Goal: Register for event/course

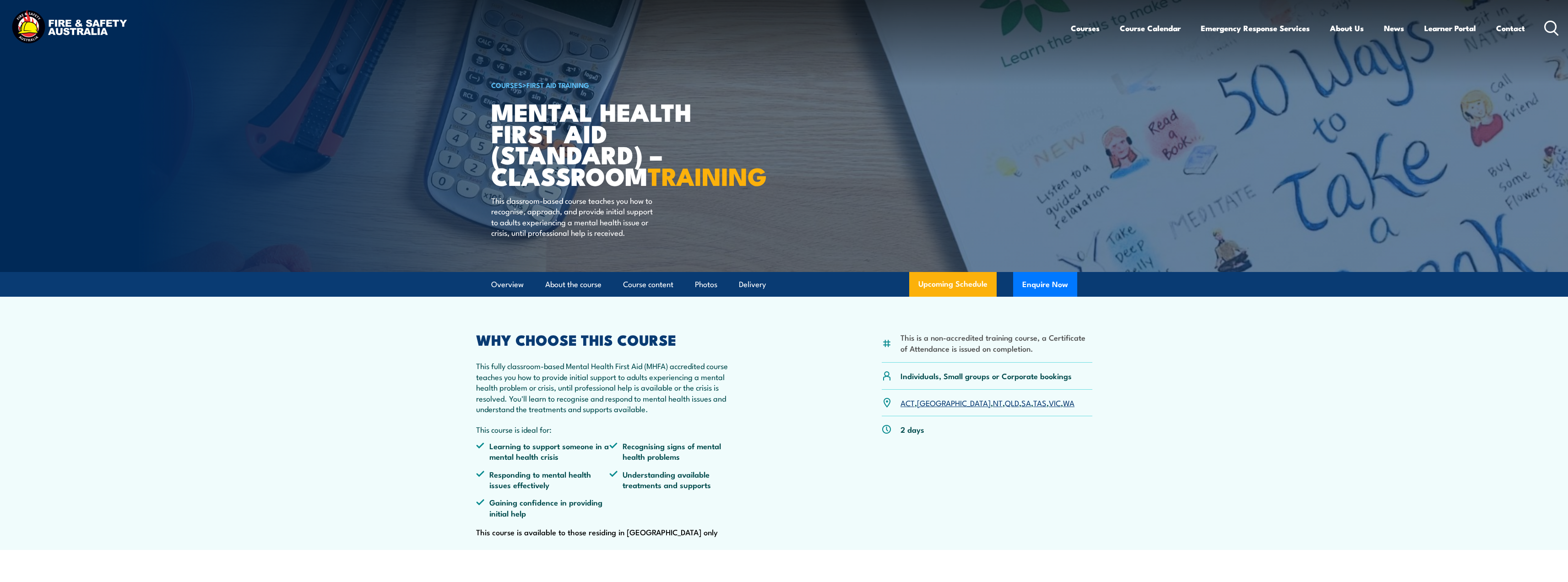
click at [1049, 408] on link "VIC" at bounding box center [1055, 402] width 12 height 11
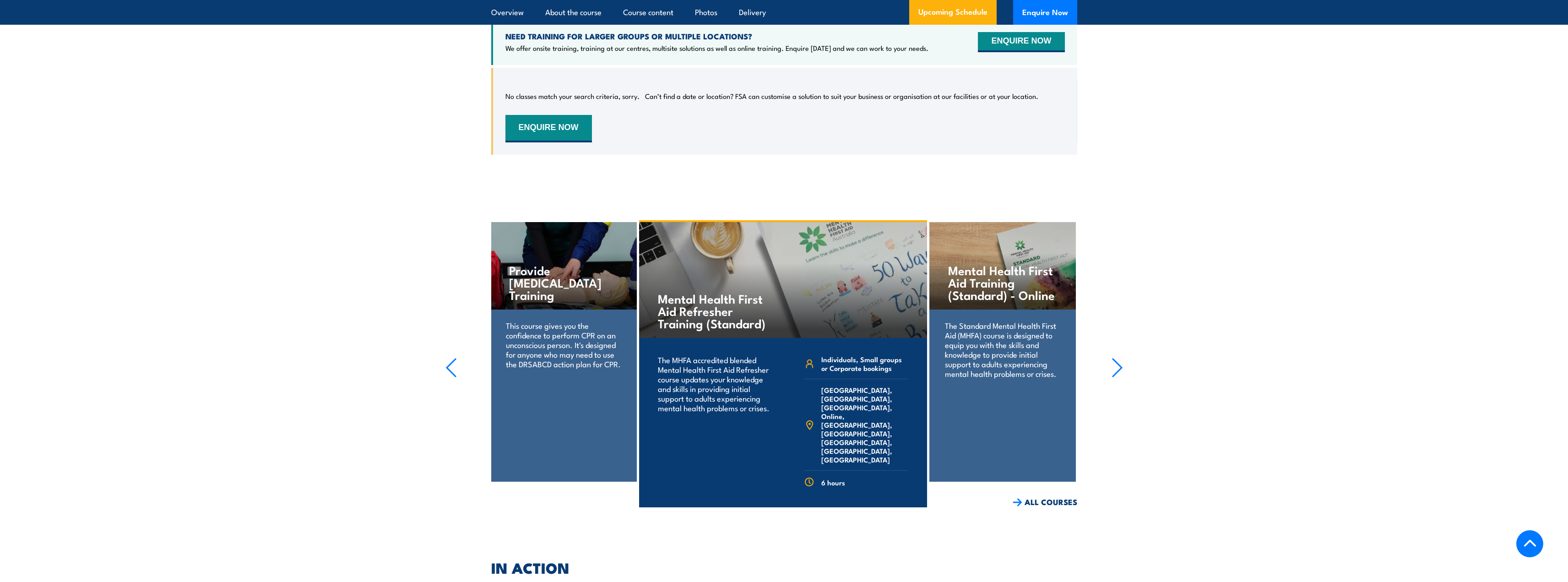
scroll to position [1741, 0]
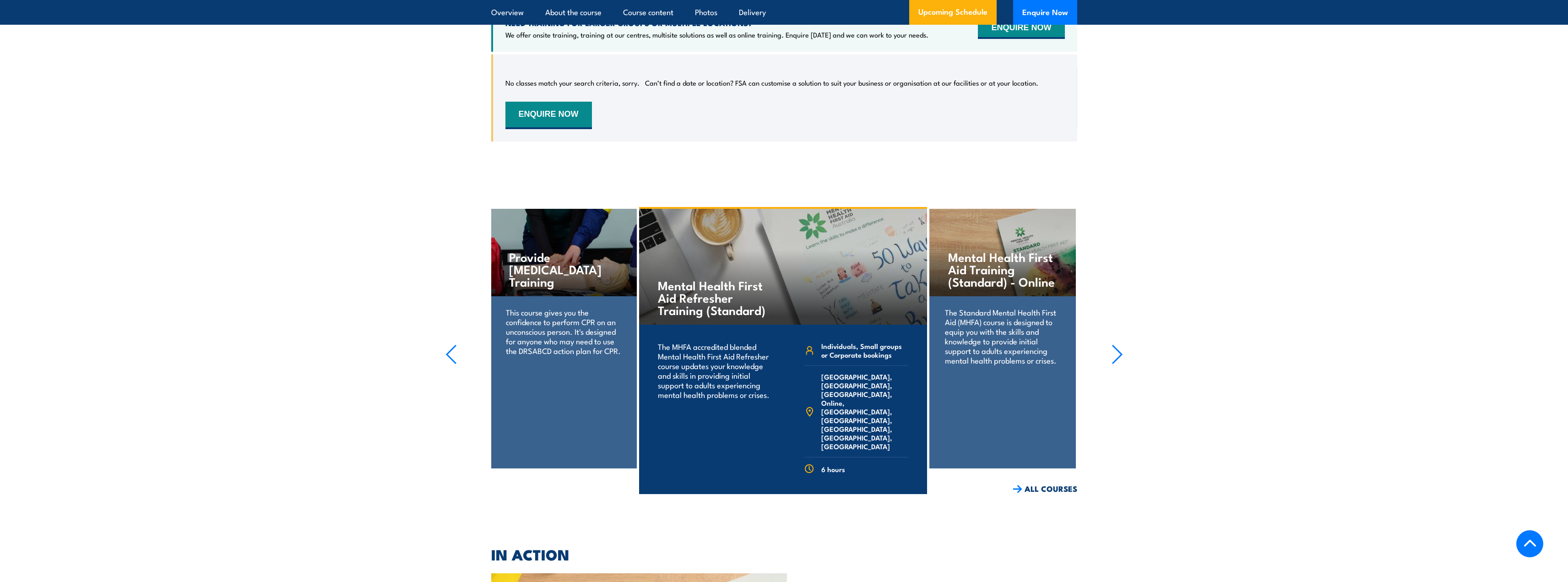
click at [877, 496] on link "COURSE DETAILS" at bounding box center [881, 508] width 91 height 24
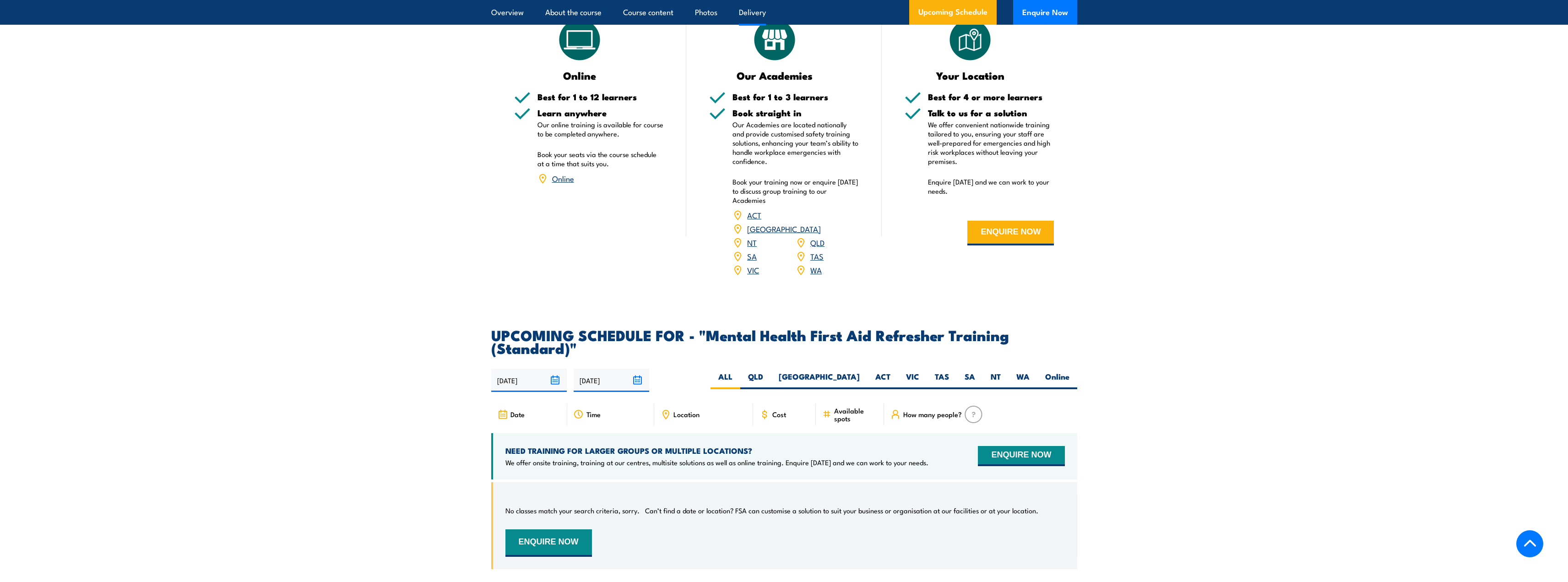
scroll to position [1511, 0]
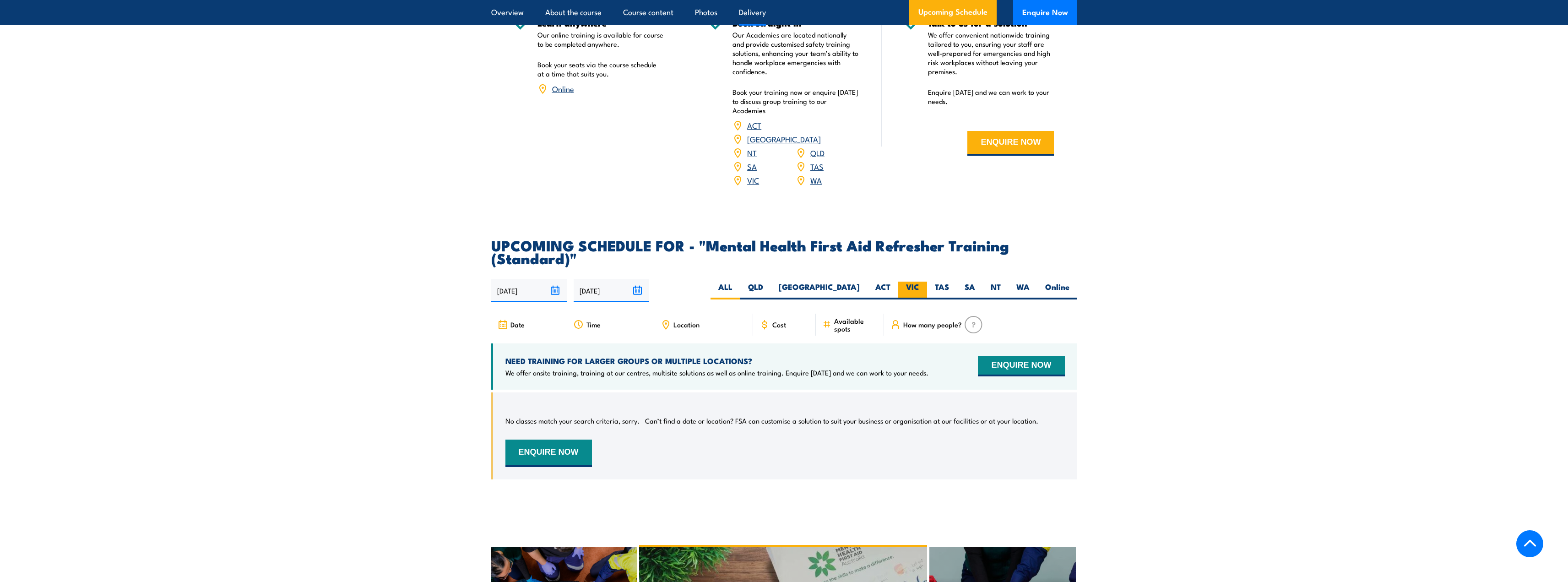
click at [908, 291] on label "VIC" at bounding box center [912, 290] width 29 height 18
click at [919, 287] on input "VIC" at bounding box center [922, 285] width 6 height 6
radio input "true"
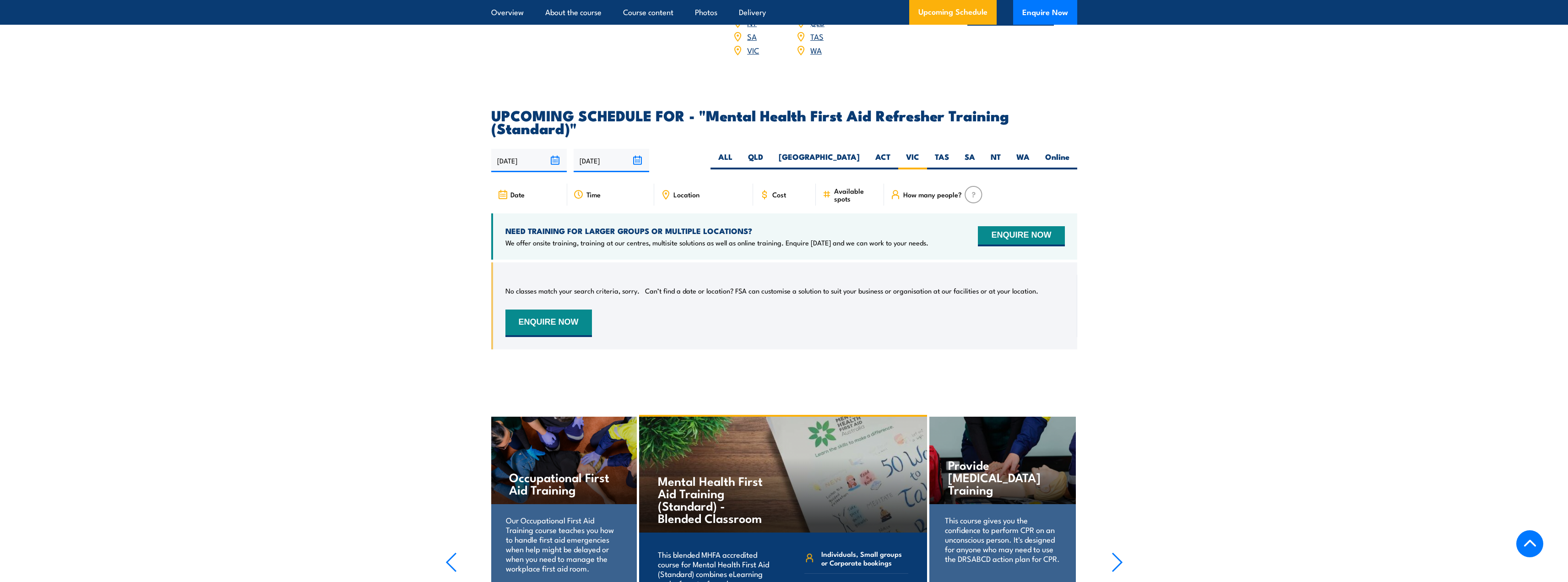
scroll to position [1574, 0]
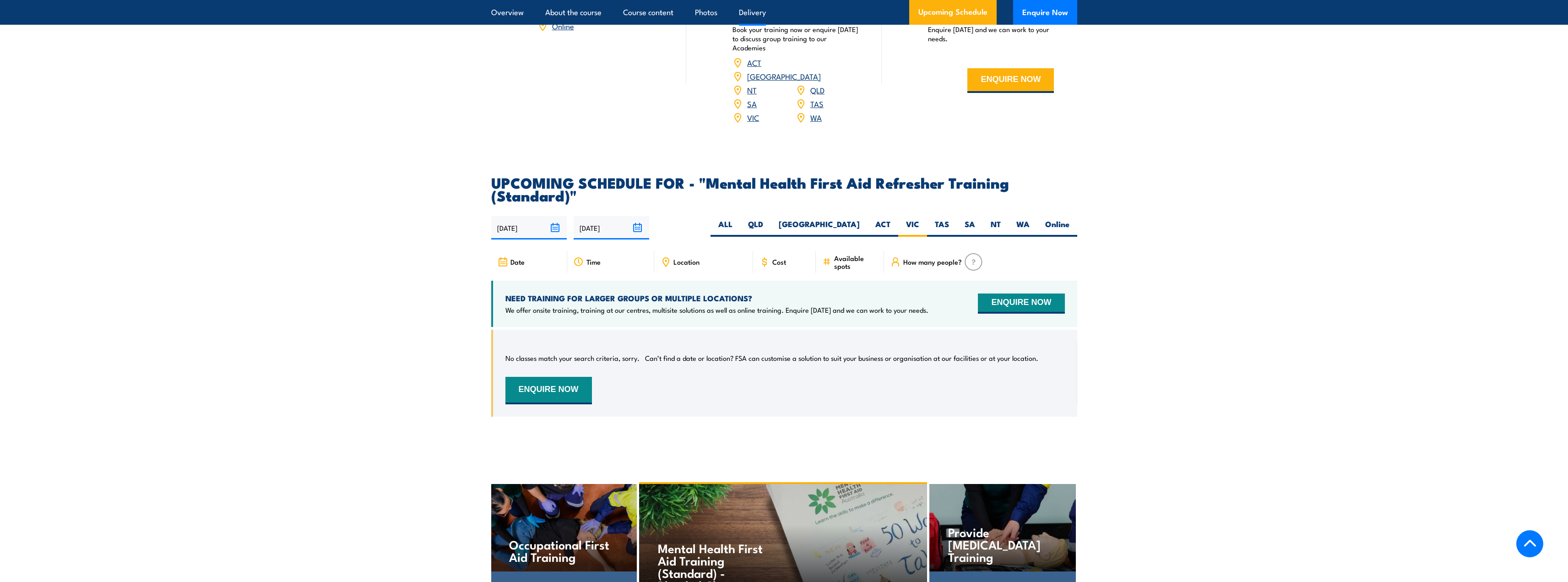
click at [561, 39] on div "Learn anywhere Our online training is available for course to be completed anyw…" at bounding box center [601, 0] width 127 height 88
click at [562, 31] on link "Online" at bounding box center [563, 26] width 22 height 11
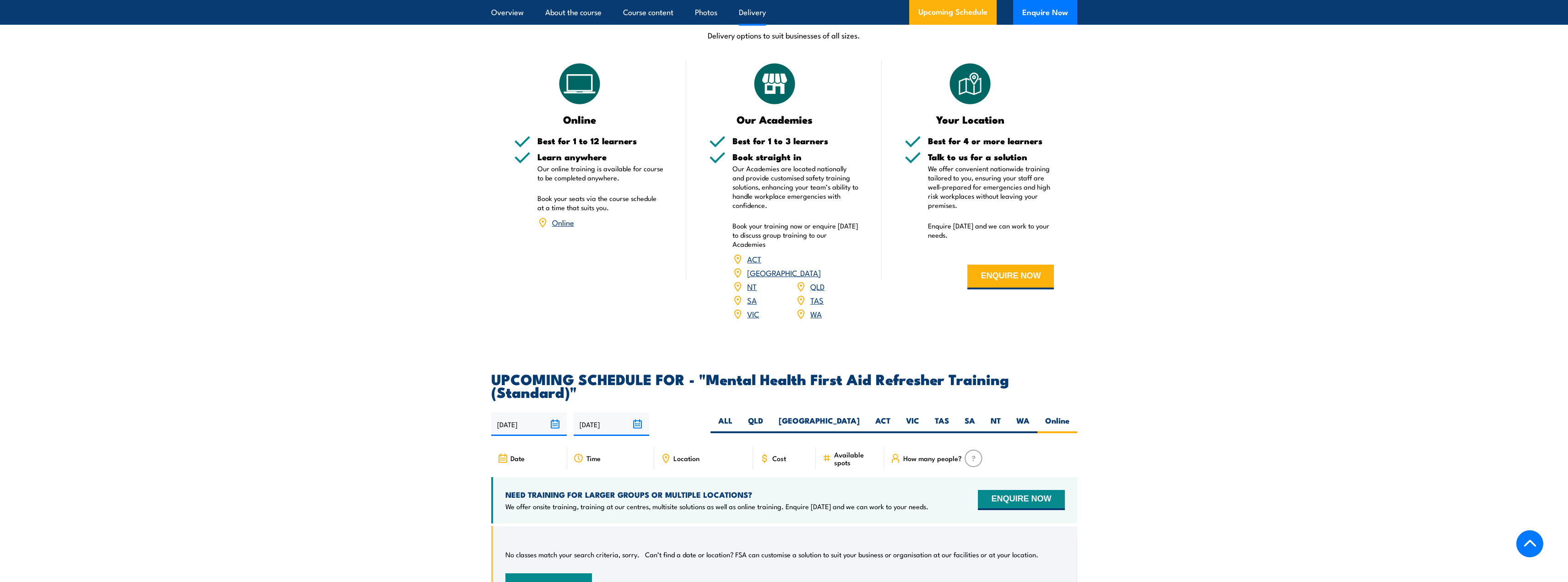
scroll to position [1345, 0]
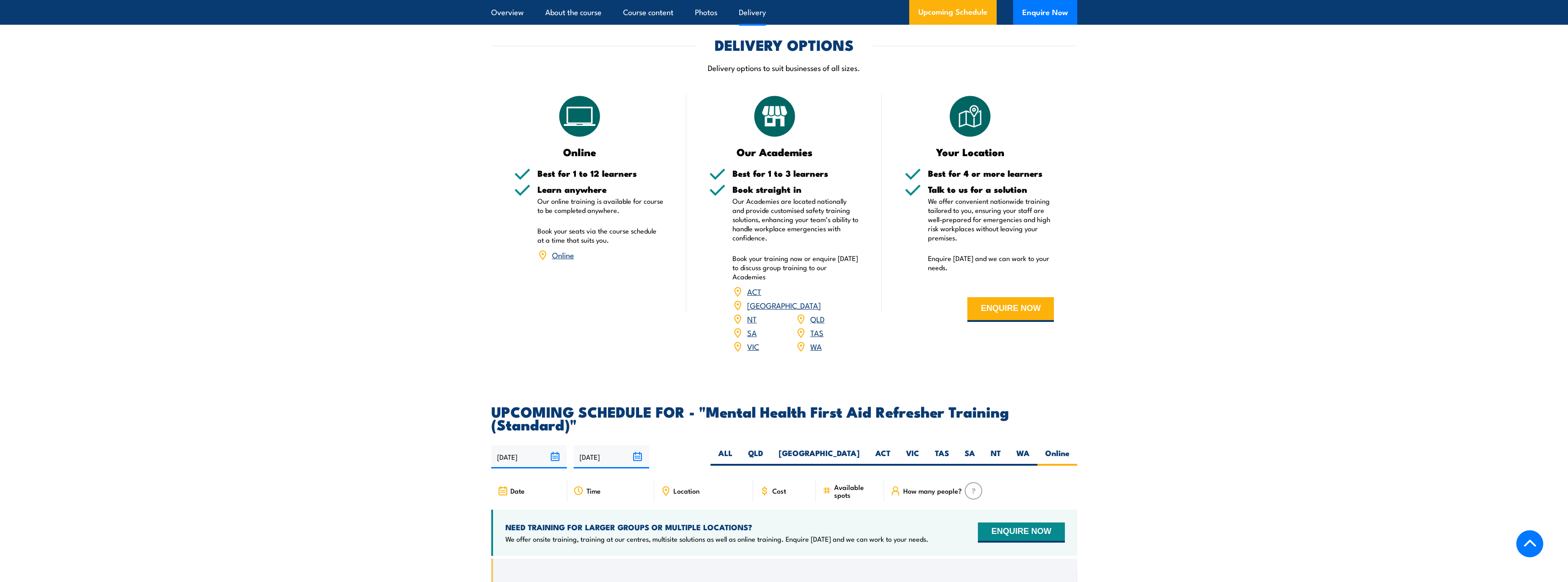
click at [564, 260] on link "Online" at bounding box center [563, 254] width 22 height 11
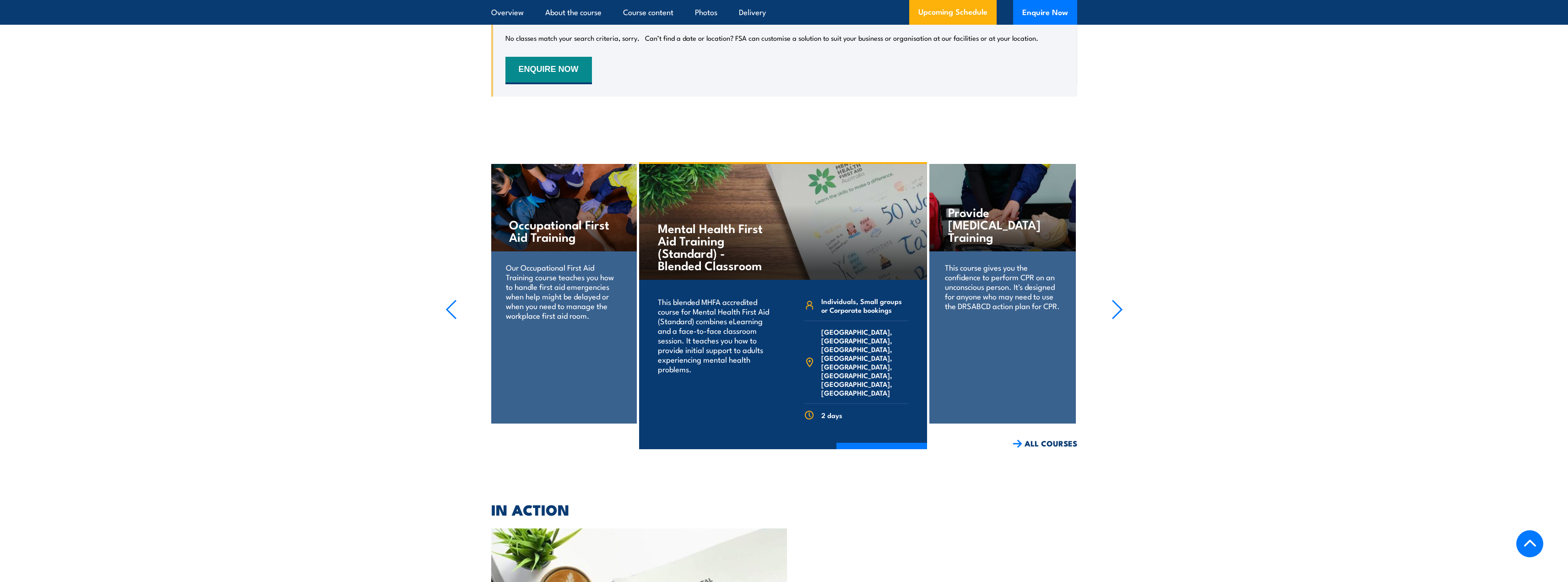
scroll to position [1895, 0]
click at [871, 444] on link "COURSE DETAILS" at bounding box center [881, 454] width 91 height 24
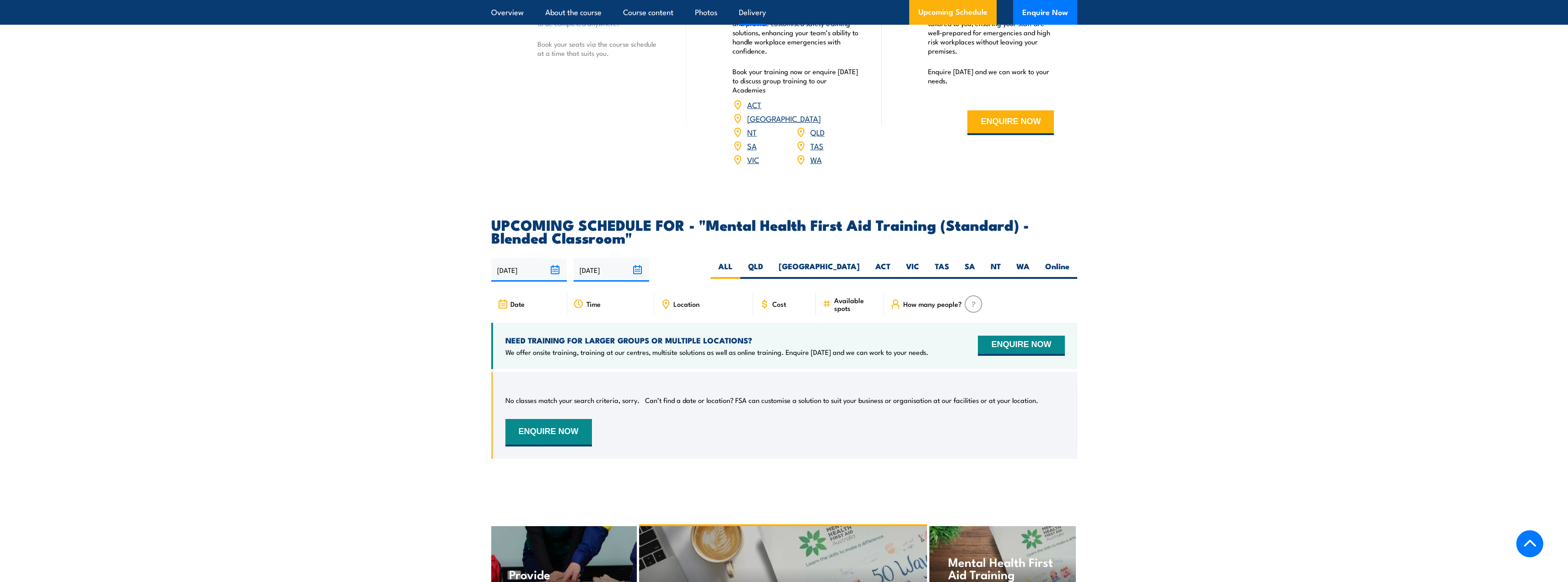
scroll to position [1602, 0]
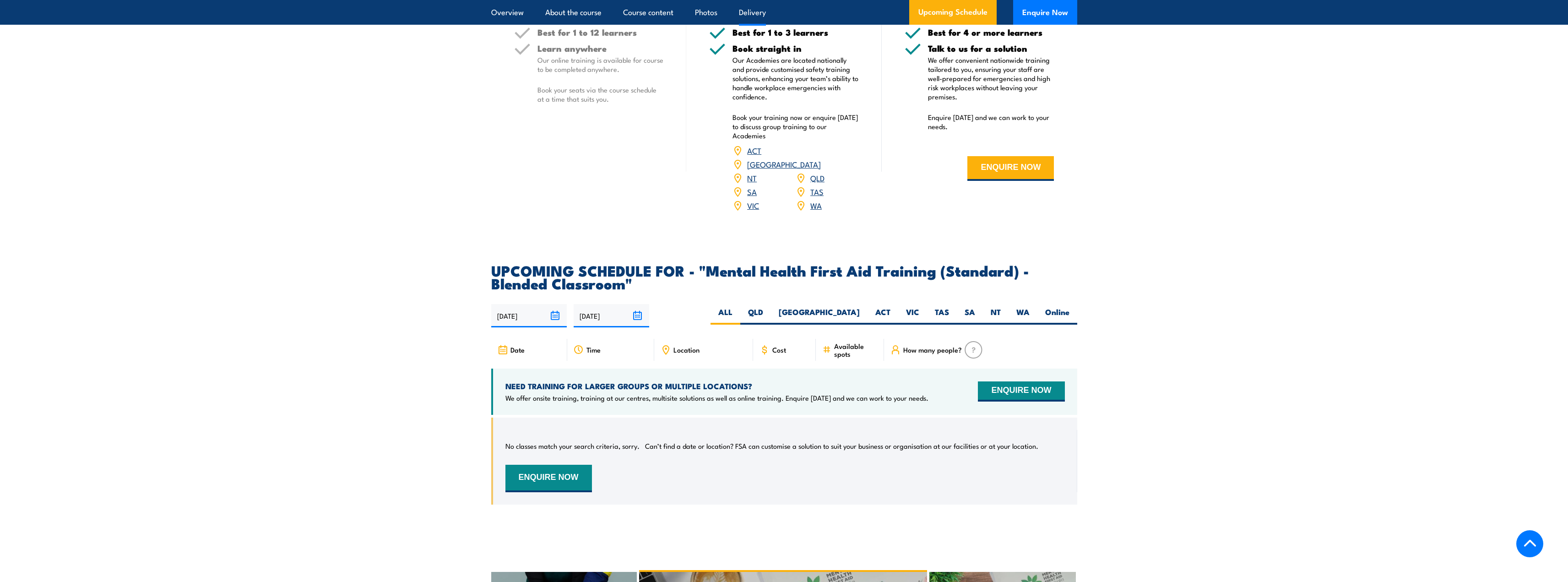
click at [972, 357] on img at bounding box center [973, 349] width 18 height 18
click at [967, 357] on img at bounding box center [973, 349] width 18 height 18
click at [638, 320] on input "[DATE]" at bounding box center [611, 315] width 75 height 23
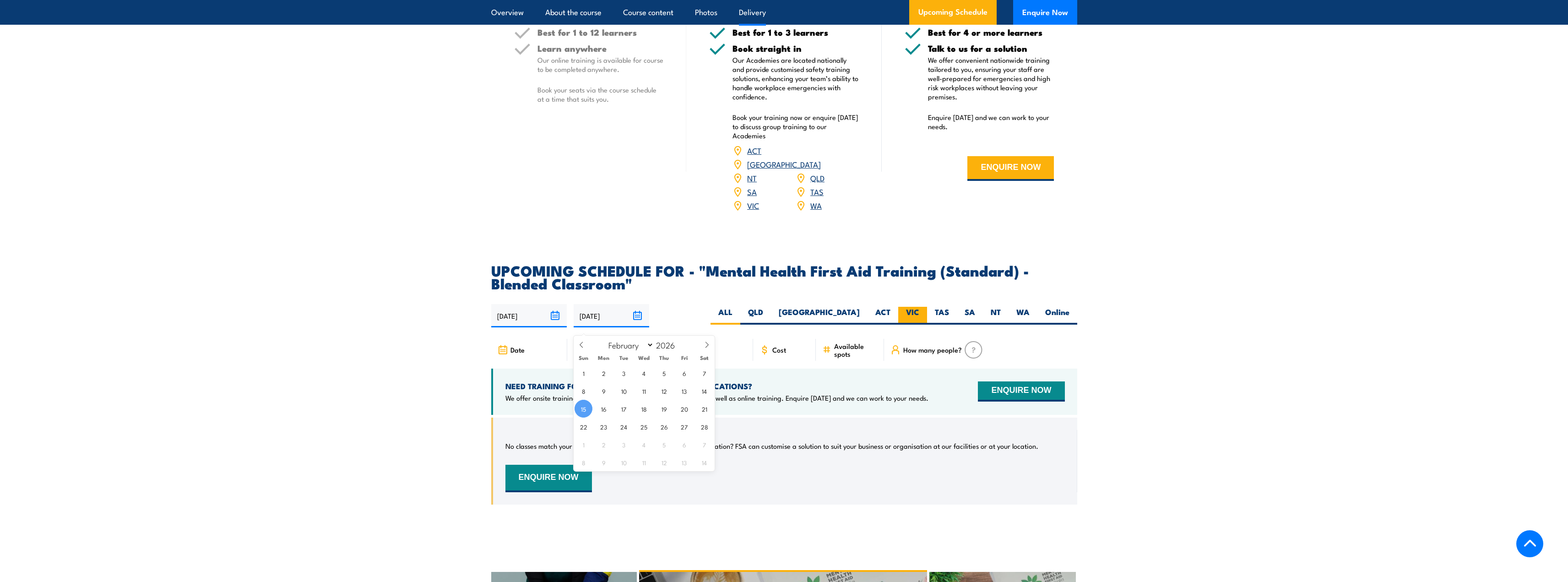
click at [908, 321] on label "VIC" at bounding box center [912, 315] width 29 height 18
click at [919, 313] on input "VIC" at bounding box center [922, 310] width 6 height 6
radio input "true"
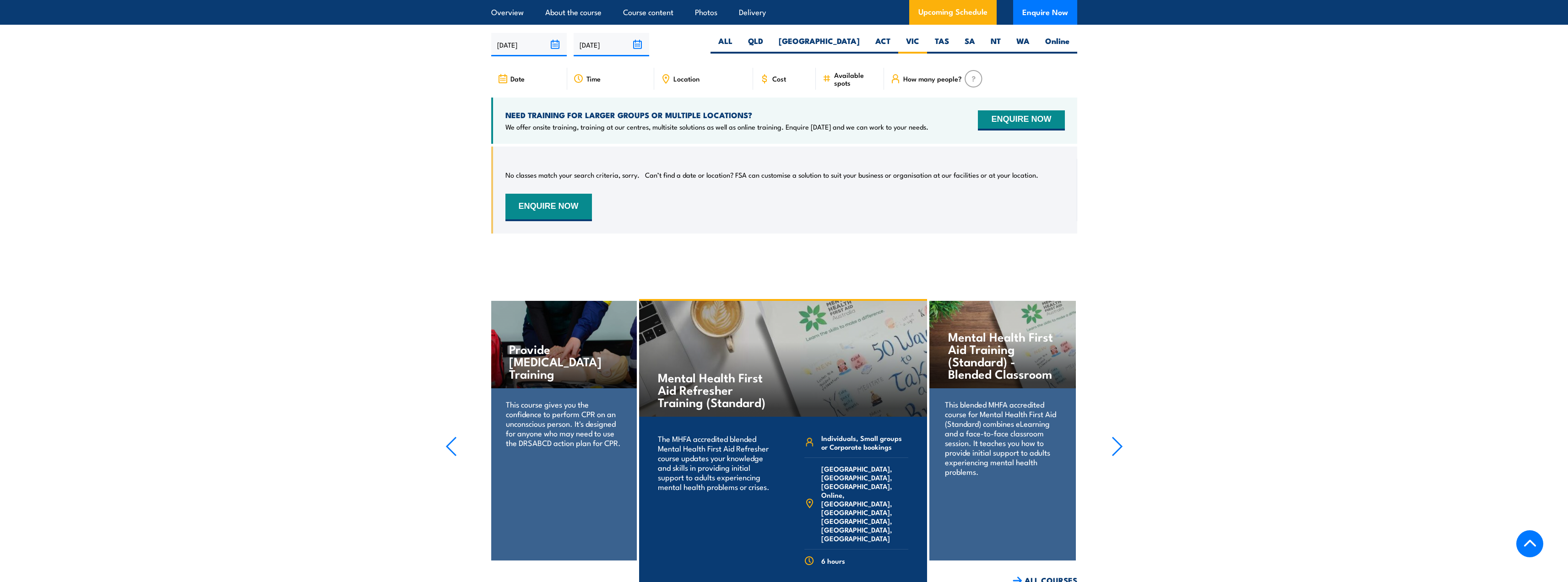
click at [989, 424] on p "This blended MHFA accredited course for Mental Health First Aid (Standard) comb…" at bounding box center [1002, 438] width 115 height 77
click at [1121, 454] on icon "button" at bounding box center [1117, 446] width 9 height 18
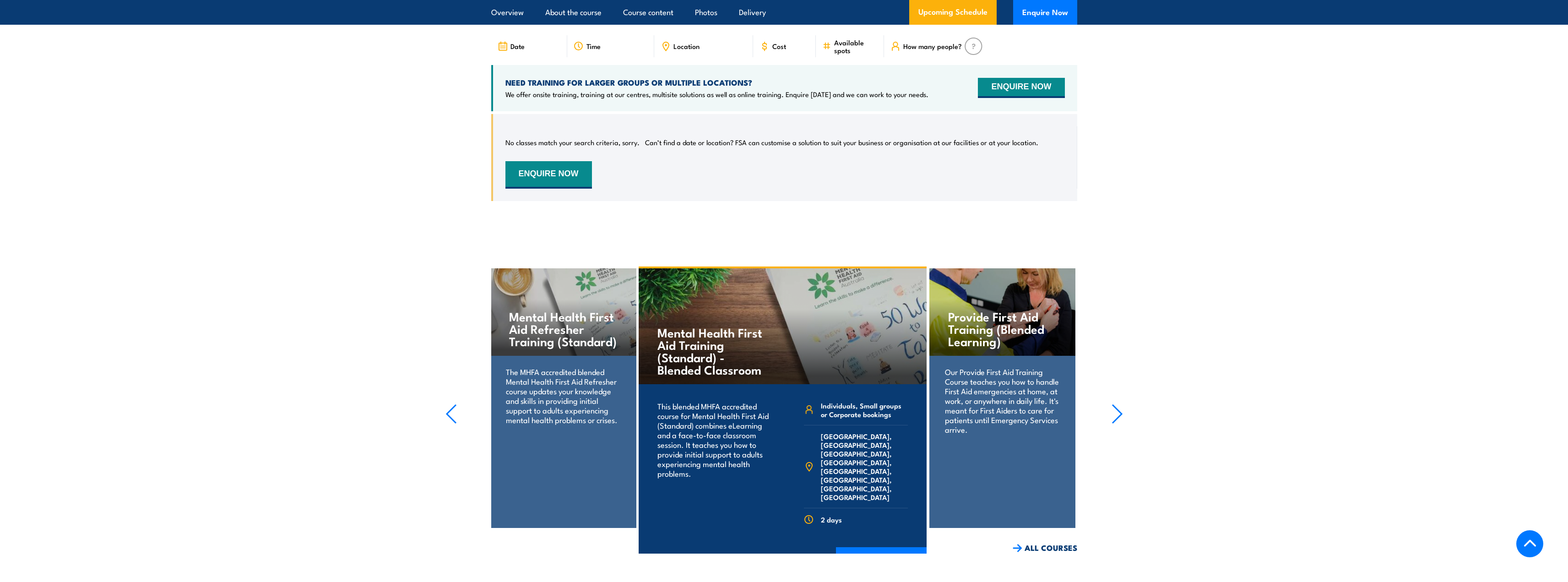
scroll to position [1863, 0]
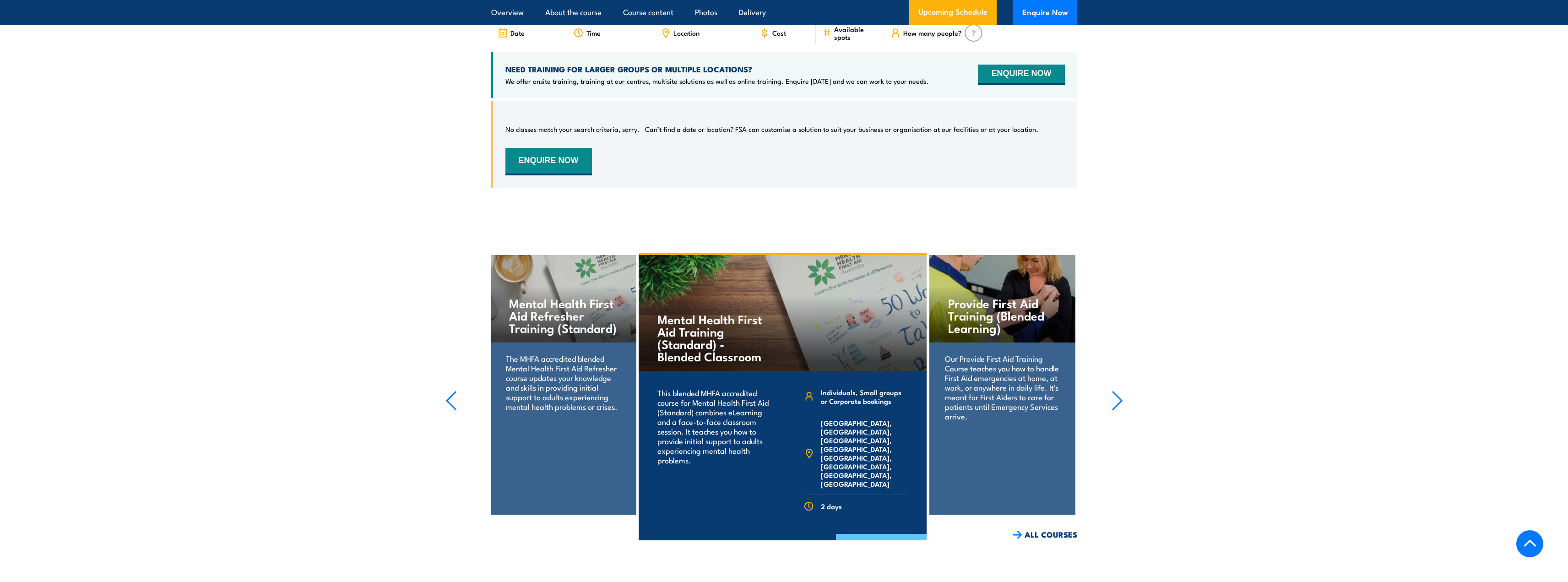
click at [873, 535] on link "COURSE DETAILS" at bounding box center [881, 545] width 91 height 24
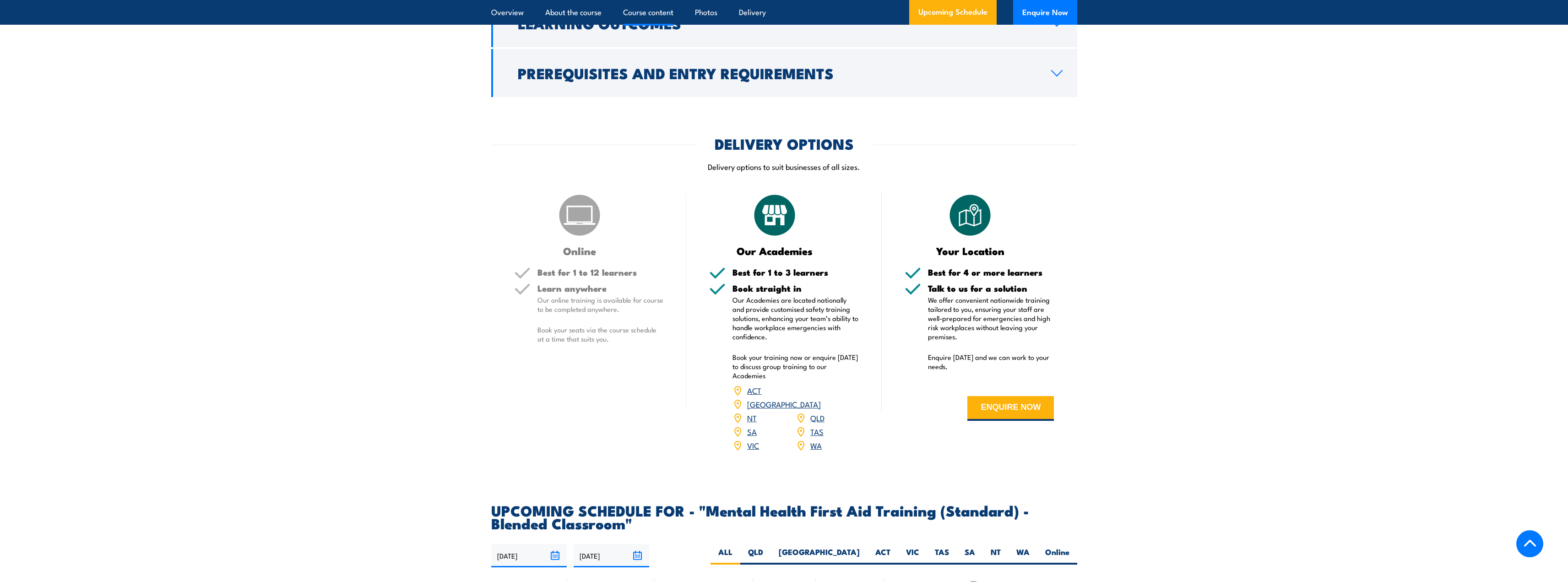
scroll to position [1373, 0]
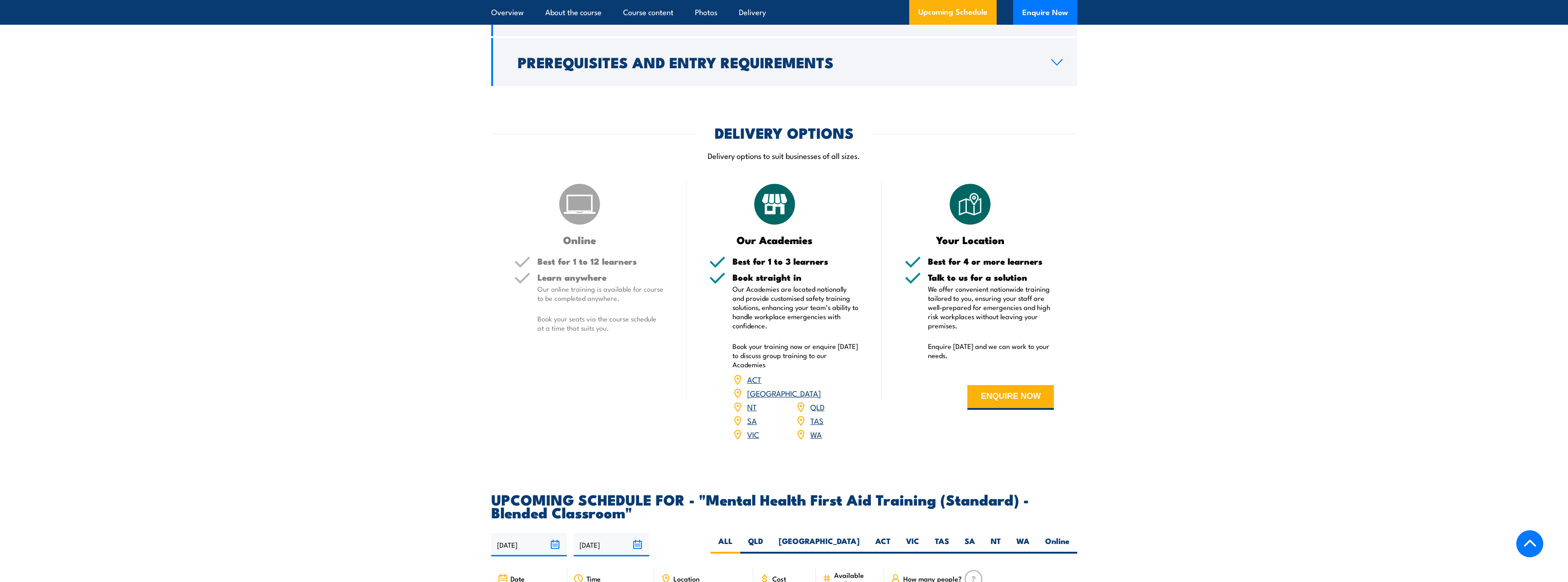
click at [754, 440] on link "VIC" at bounding box center [753, 434] width 12 height 11
